Goal: Task Accomplishment & Management: Use online tool/utility

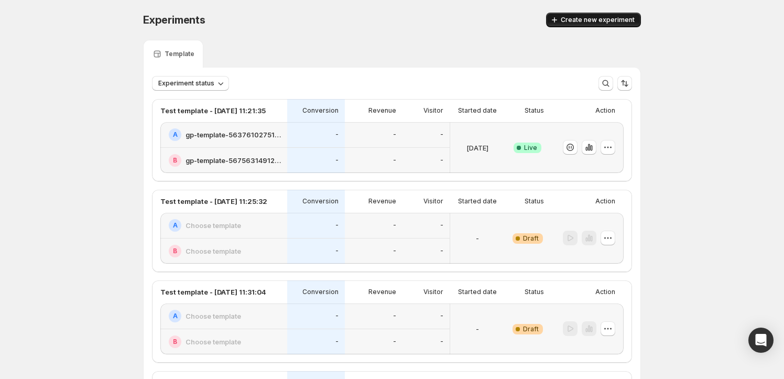
click at [581, 15] on button "Create new experiment" at bounding box center [593, 20] width 95 height 15
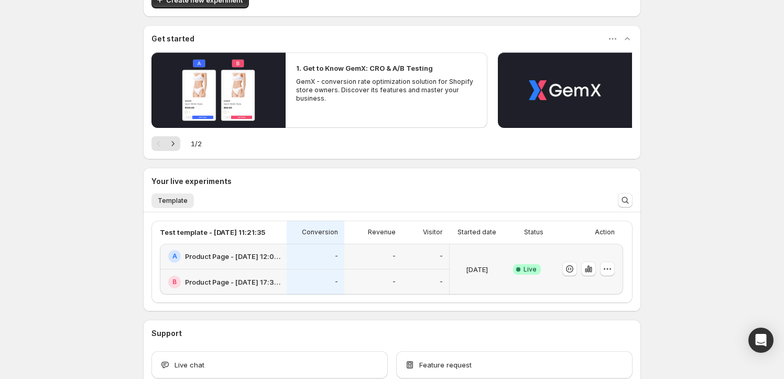
scroll to position [203, 0]
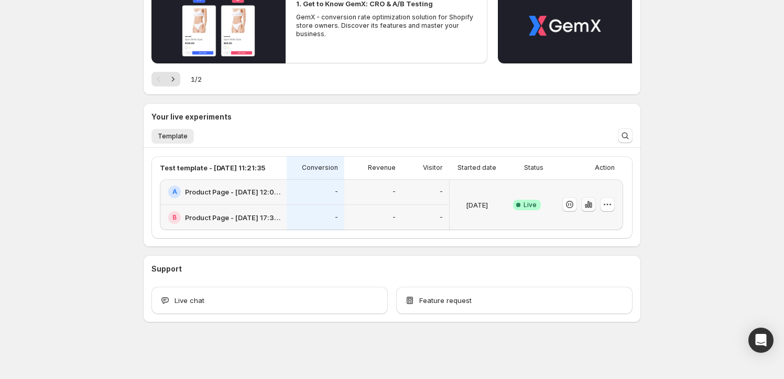
click at [587, 204] on icon "button" at bounding box center [586, 206] width 2 height 4
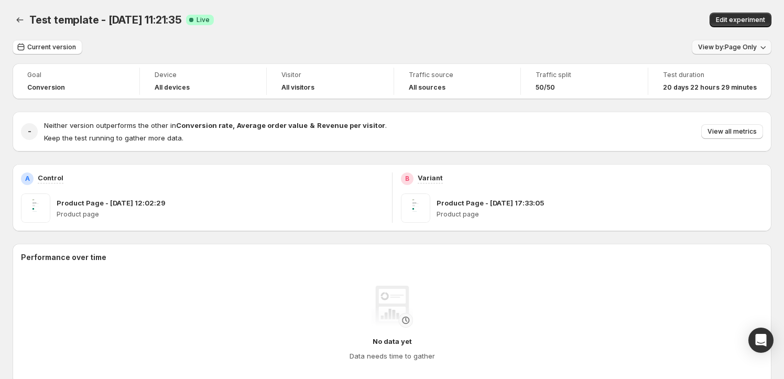
click at [744, 50] on span "View by: Page Only" at bounding box center [727, 47] width 59 height 8
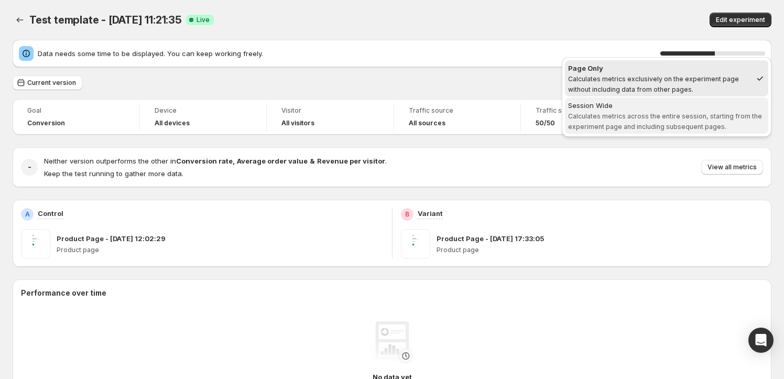
click at [602, 116] on span "Calculates metrics across the entire session, starting from the experiment page…" at bounding box center [665, 121] width 194 height 18
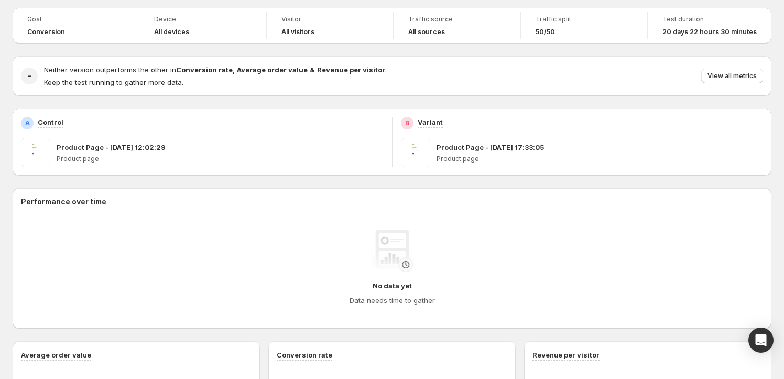
scroll to position [36, 0]
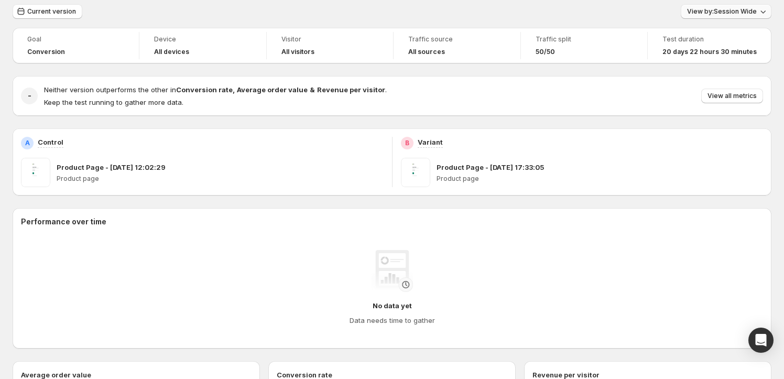
click at [736, 15] on span "View by: Session Wide" at bounding box center [722, 11] width 70 height 8
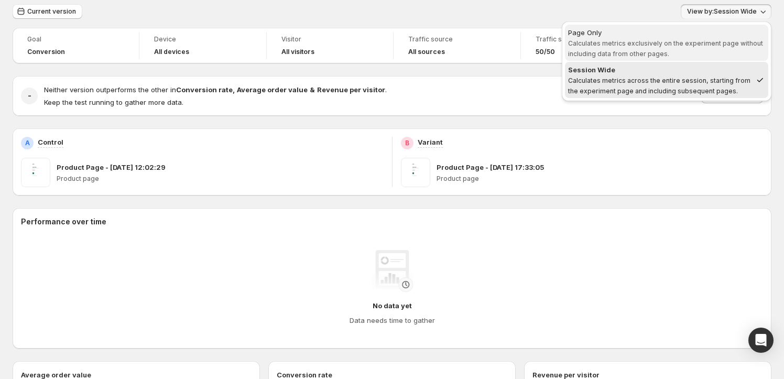
click at [649, 51] on span "Calculates metrics exclusively on the experiment page without including data fr…" at bounding box center [665, 48] width 195 height 18
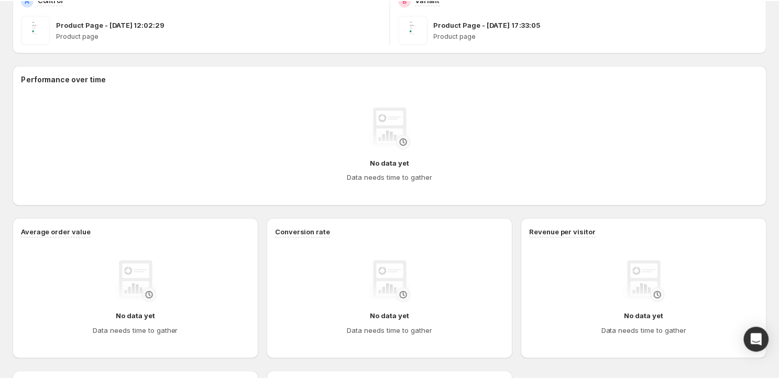
scroll to position [0, 0]
